Goal: Information Seeking & Learning: Understand process/instructions

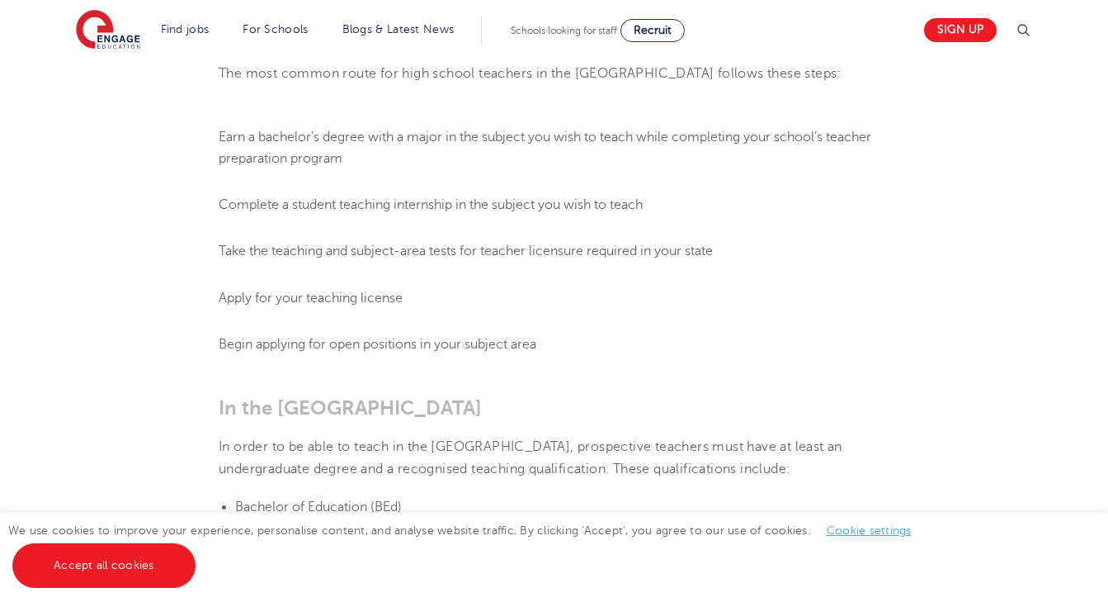
scroll to position [829, 0]
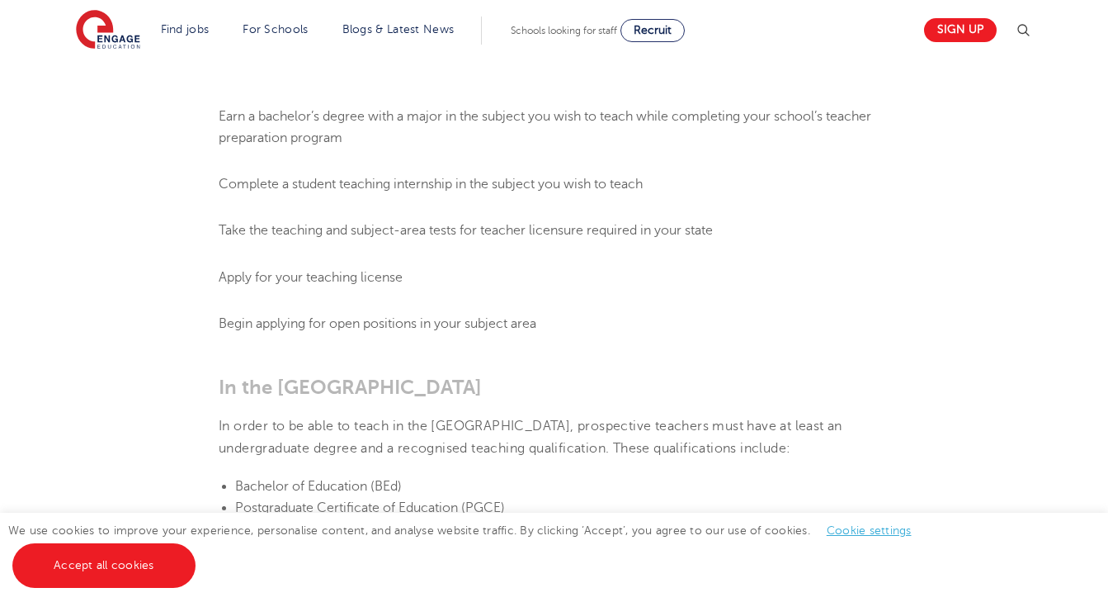
drag, startPoint x: 517, startPoint y: 241, endPoint x: 513, endPoint y: 258, distance: 17.6
click at [514, 251] on ol "Earn a bachelor’s degree with a major in the subject you wish to teach while co…" at bounding box center [554, 220] width 671 height 229
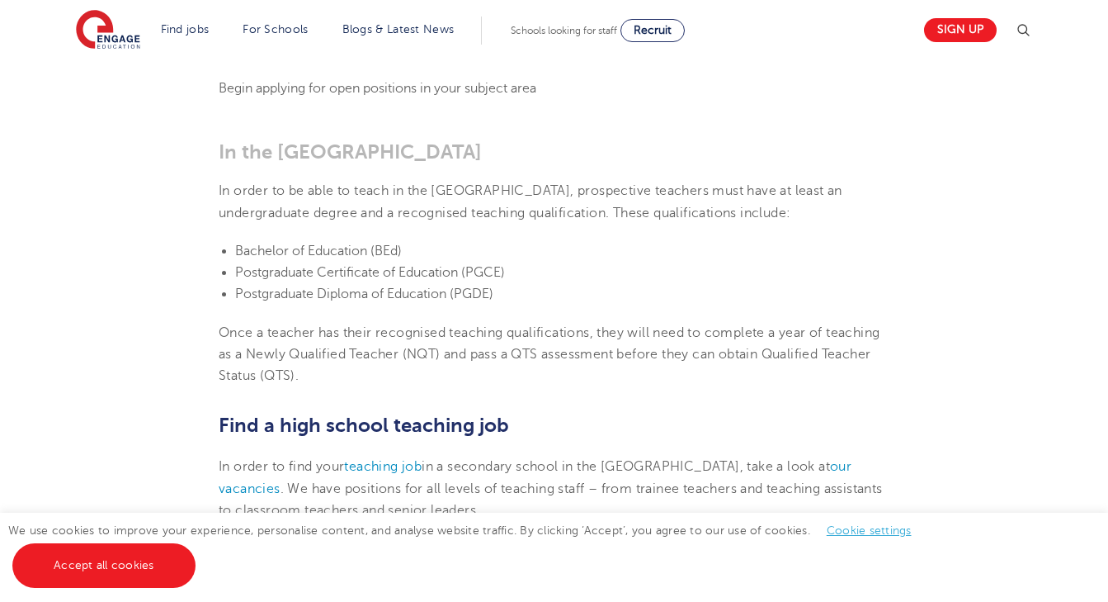
scroll to position [1063, 0]
click at [516, 242] on li "Bachelor of Education (BEd)" at bounding box center [562, 252] width 655 height 21
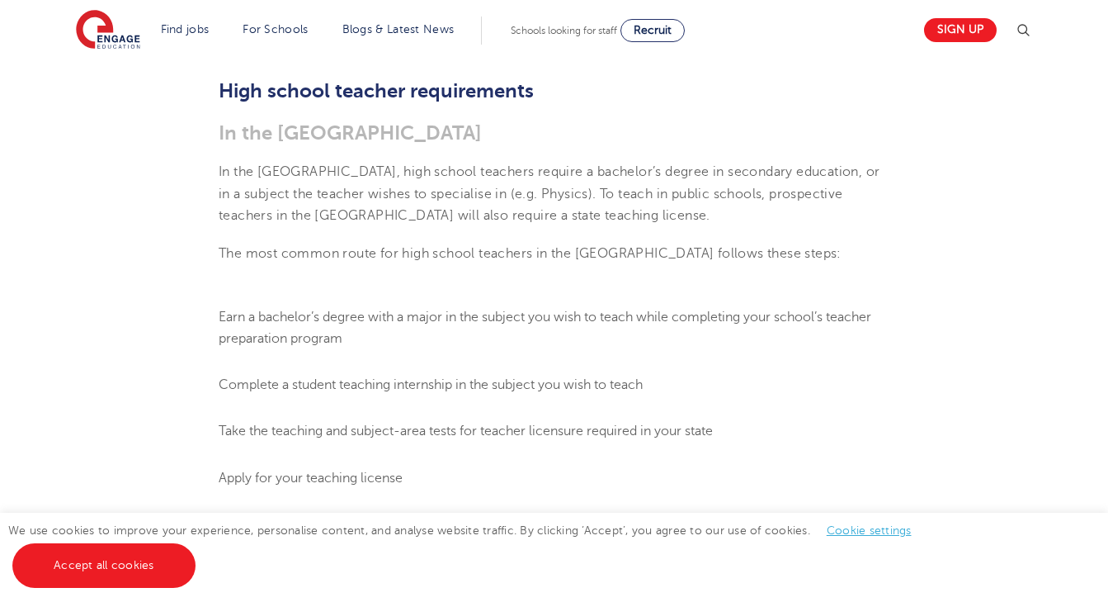
scroll to position [631, 0]
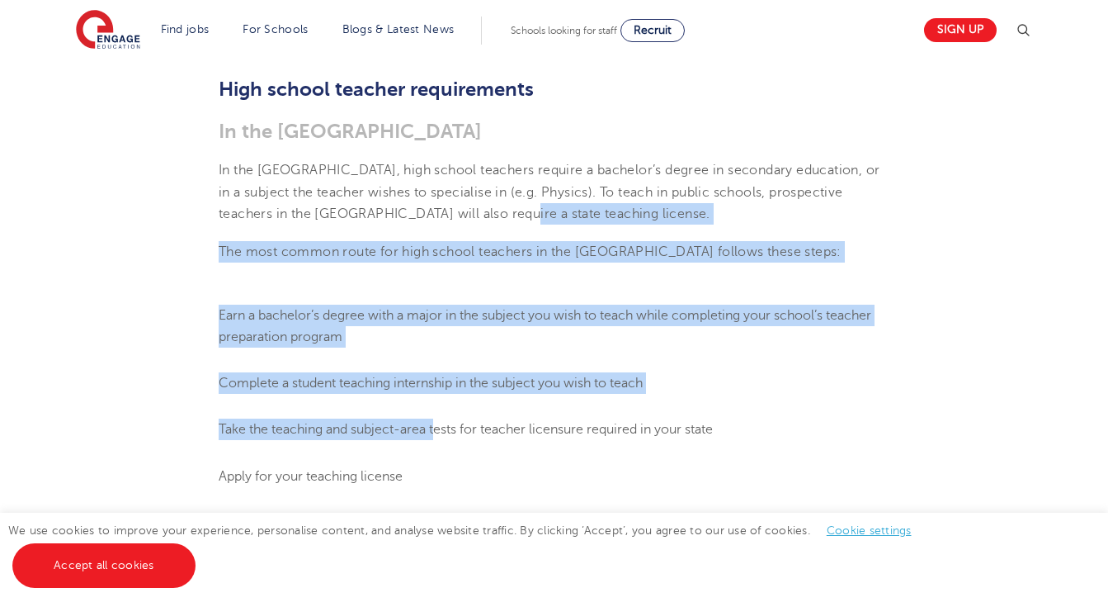
drag, startPoint x: 489, startPoint y: 281, endPoint x: 432, endPoint y: 428, distance: 157.6
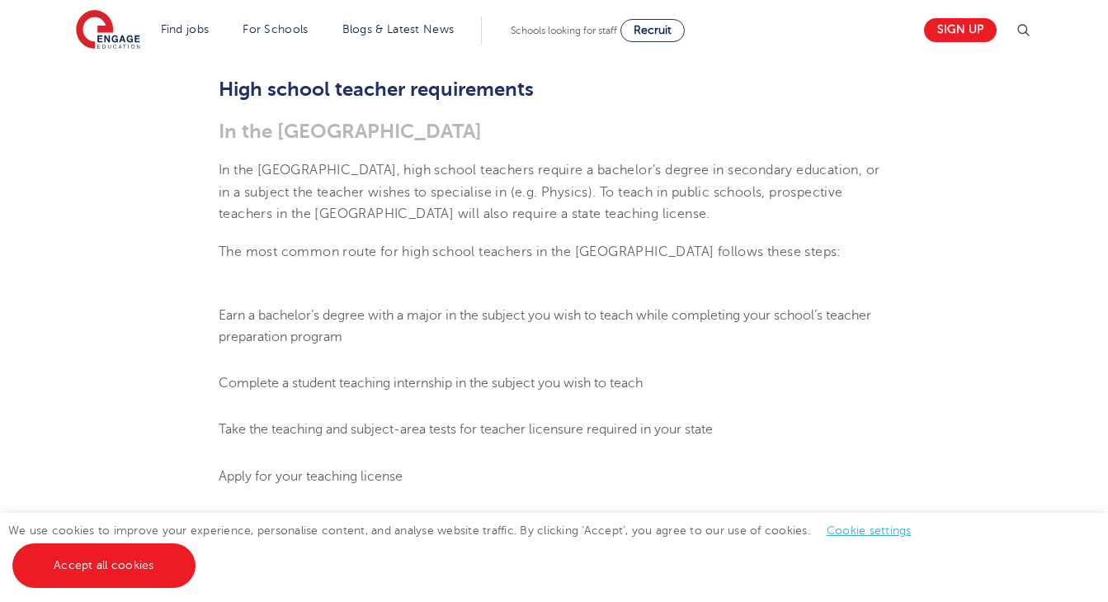
click at [432, 428] on ol "Earn a bachelor’s degree with a major in the subject you wish to teach while co…" at bounding box center [554, 419] width 671 height 229
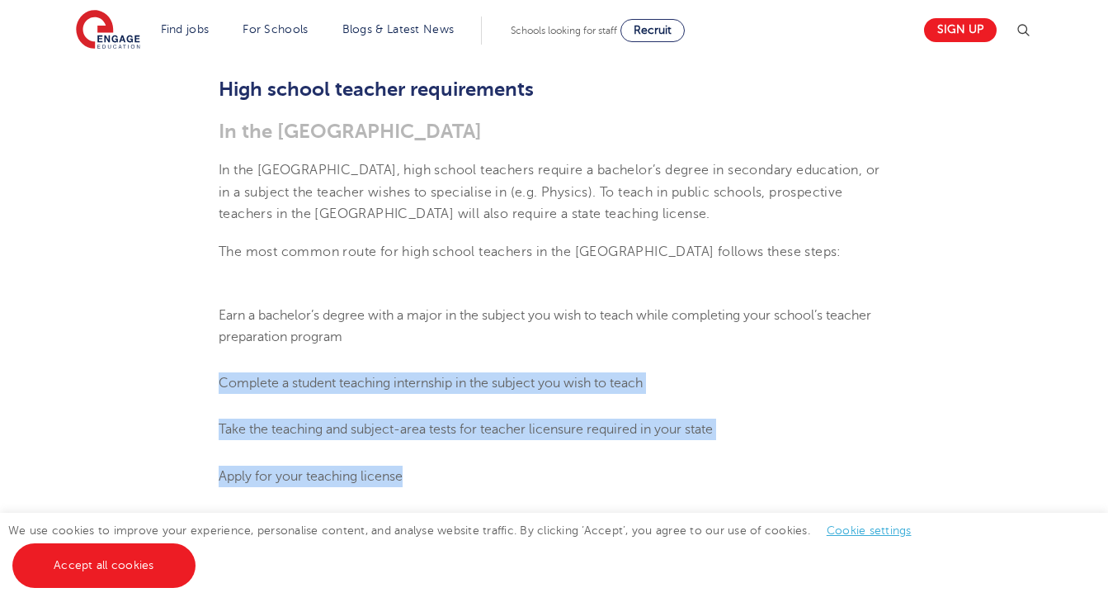
drag, startPoint x: 432, startPoint y: 428, endPoint x: 451, endPoint y: 362, distance: 69.7
click at [451, 362] on ol "Earn a bachelor’s degree with a major in the subject you wish to teach while co…" at bounding box center [554, 419] width 671 height 229
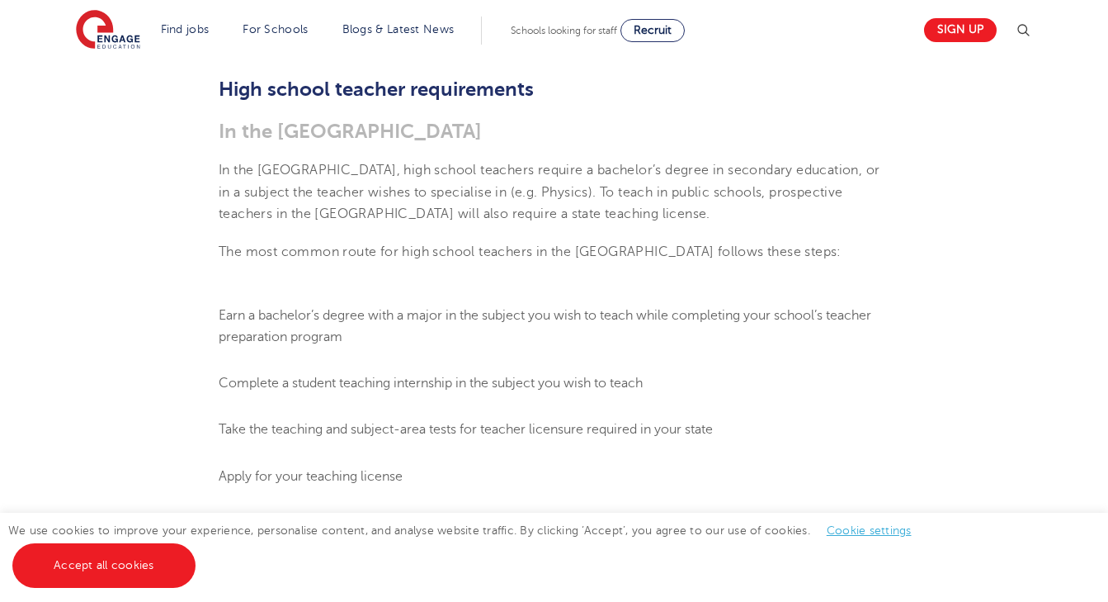
click at [451, 376] on span "Complete a student teaching internship in the subject you wish to teach" at bounding box center [431, 383] width 424 height 15
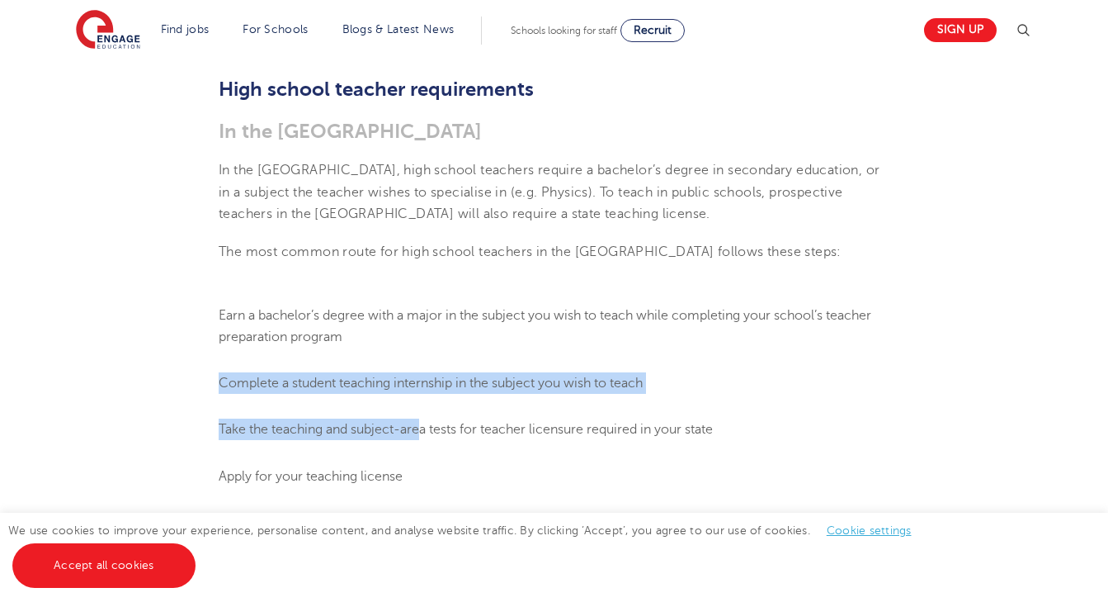
drag, startPoint x: 440, startPoint y: 334, endPoint x: 423, endPoint y: 405, distance: 72.9
click at [423, 405] on ol "Earn a bachelor’s degree with a major in the subject you wish to teach while co…" at bounding box center [554, 419] width 671 height 229
click at [422, 422] on span "Take the teaching and subject-area tests for teacher licensure required in your…" at bounding box center [466, 429] width 494 height 15
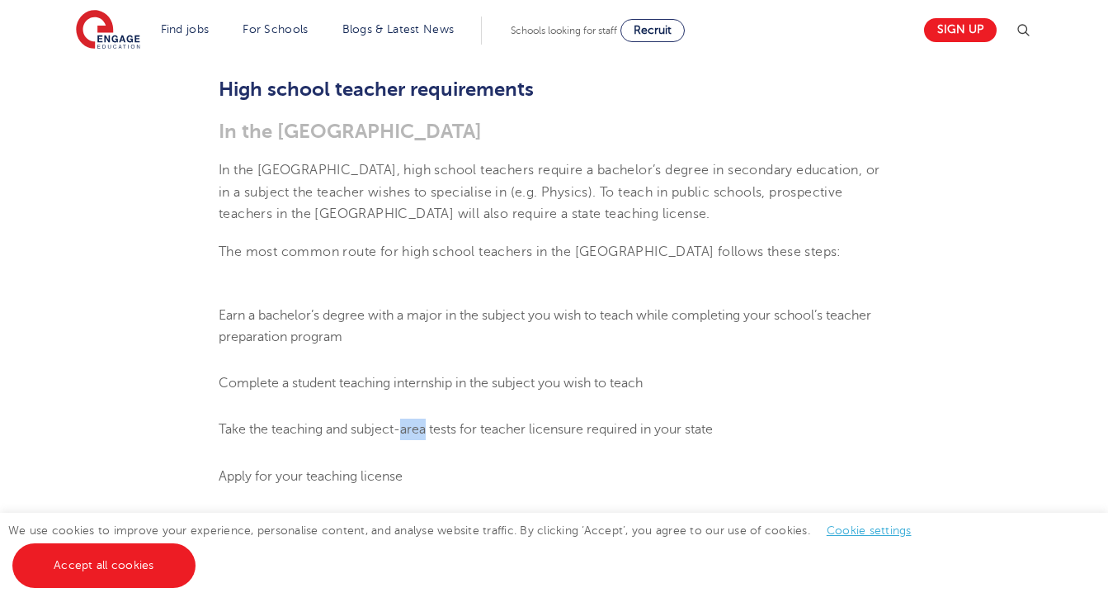
click at [422, 422] on span "Take the teaching and subject-area tests for teacher licensure required in your…" at bounding box center [466, 429] width 494 height 15
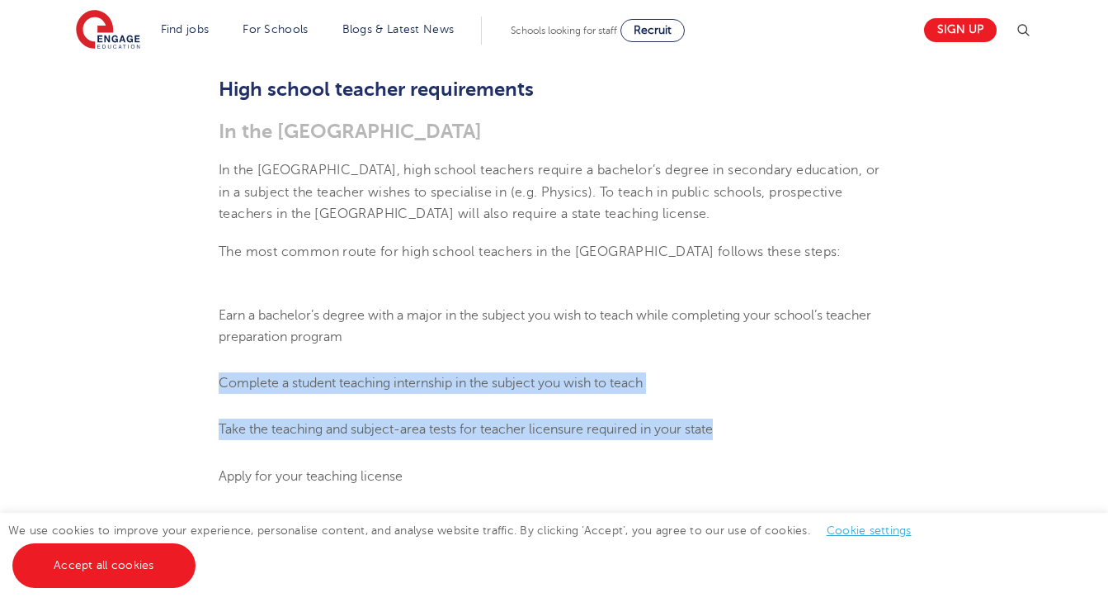
drag, startPoint x: 422, startPoint y: 402, endPoint x: 433, endPoint y: 347, distance: 56.5
click at [433, 347] on ol "Earn a bachelor’s degree with a major in the subject you wish to teach while co…" at bounding box center [554, 419] width 671 height 229
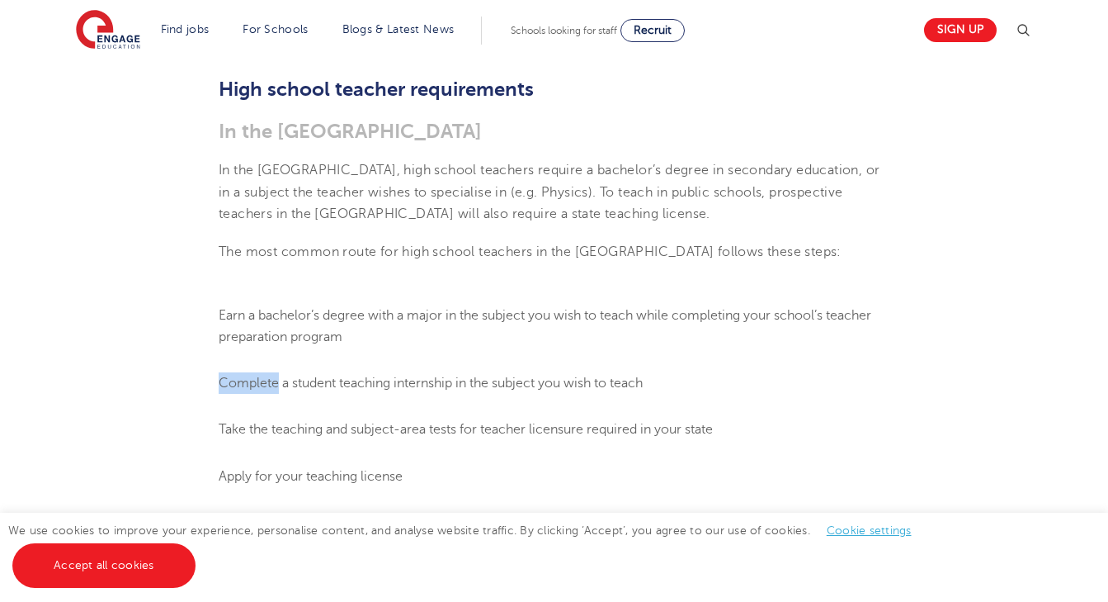
click at [433, 347] on ol "Earn a bachelor’s degree with a major in the subject you wish to teach while co…" at bounding box center [554, 419] width 671 height 229
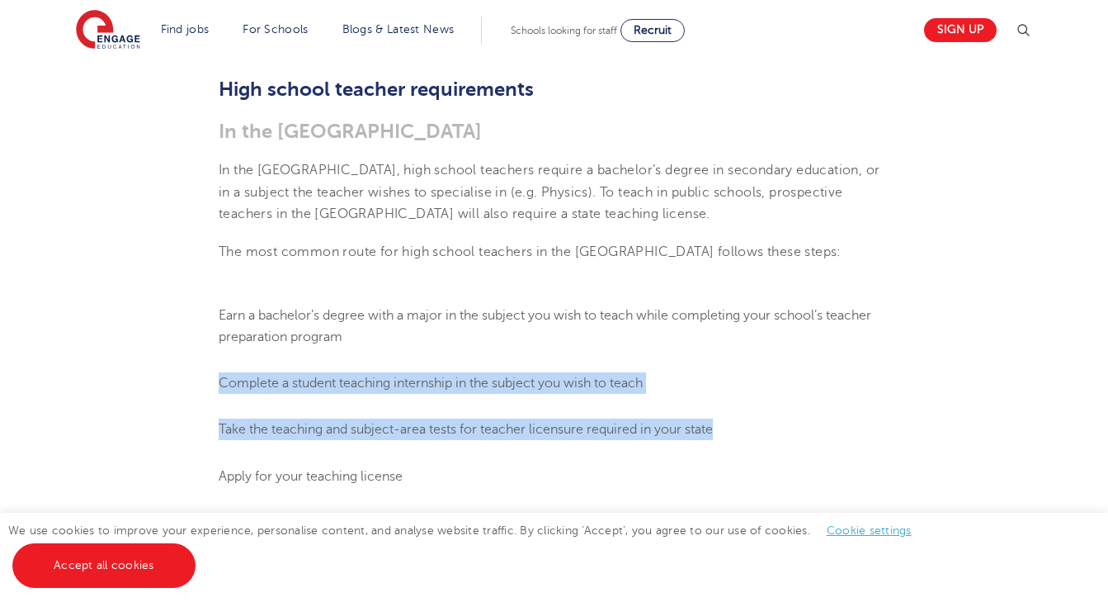
drag, startPoint x: 433, startPoint y: 347, endPoint x: 428, endPoint y: 387, distance: 40.7
click at [428, 387] on ol "Earn a bachelor’s degree with a major in the subject you wish to teach while co…" at bounding box center [554, 419] width 671 height 229
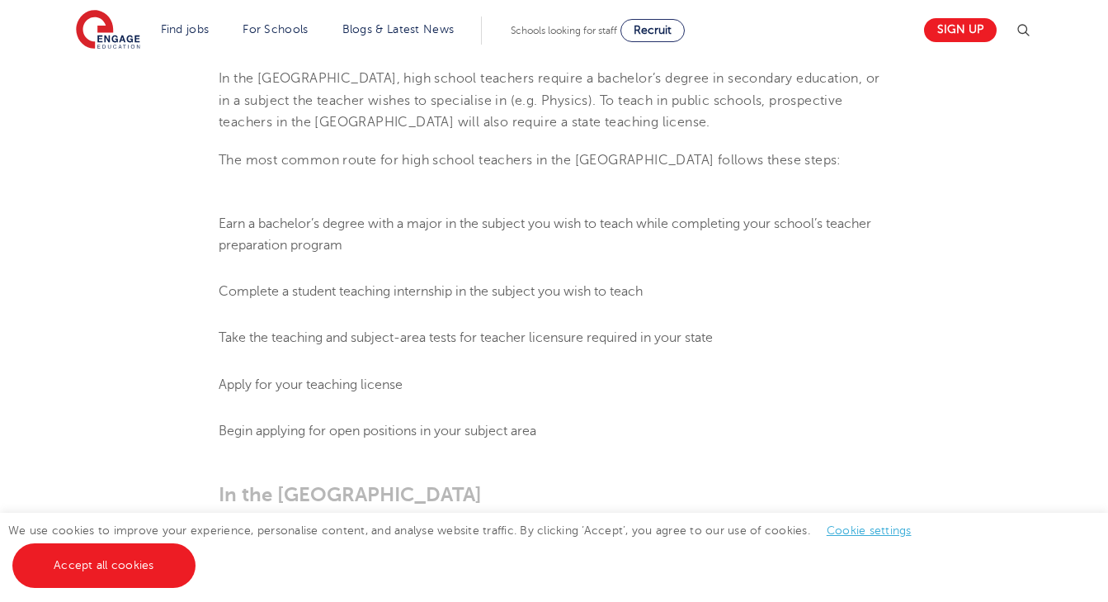
scroll to position [725, 0]
